Goal: Check status: Check status

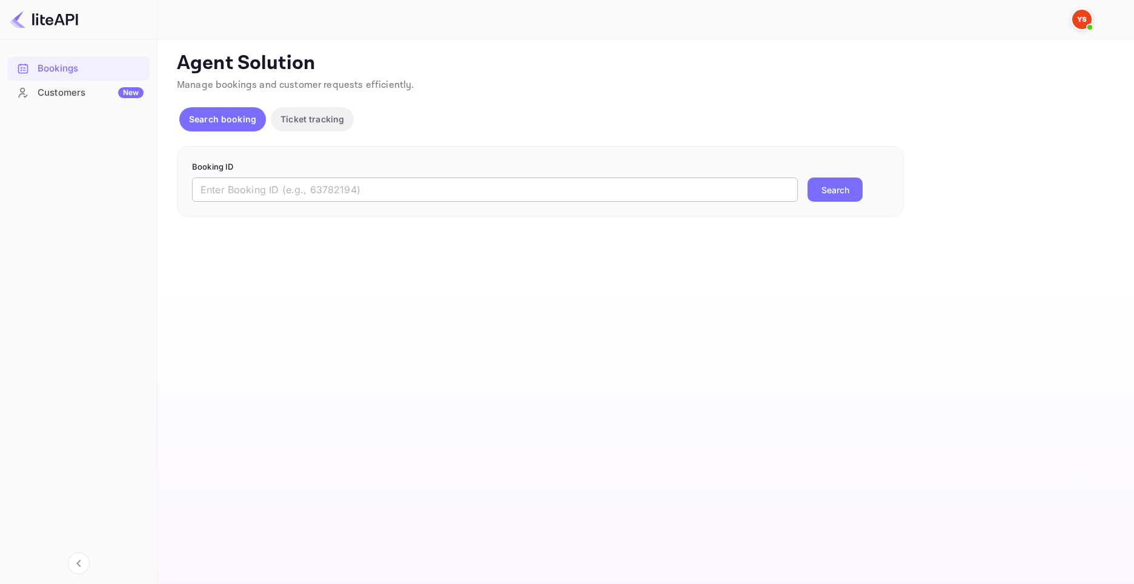
click at [232, 180] on input "text" at bounding box center [495, 190] width 606 height 24
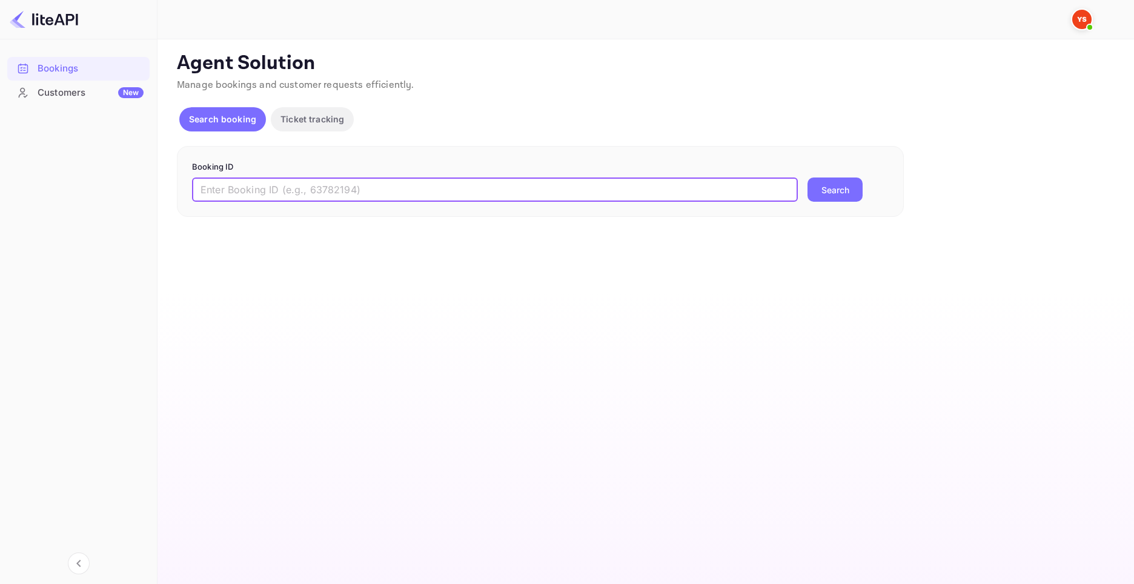
paste input "9022894"
type input "9022894"
click at [831, 186] on button "Search" at bounding box center [835, 190] width 55 height 24
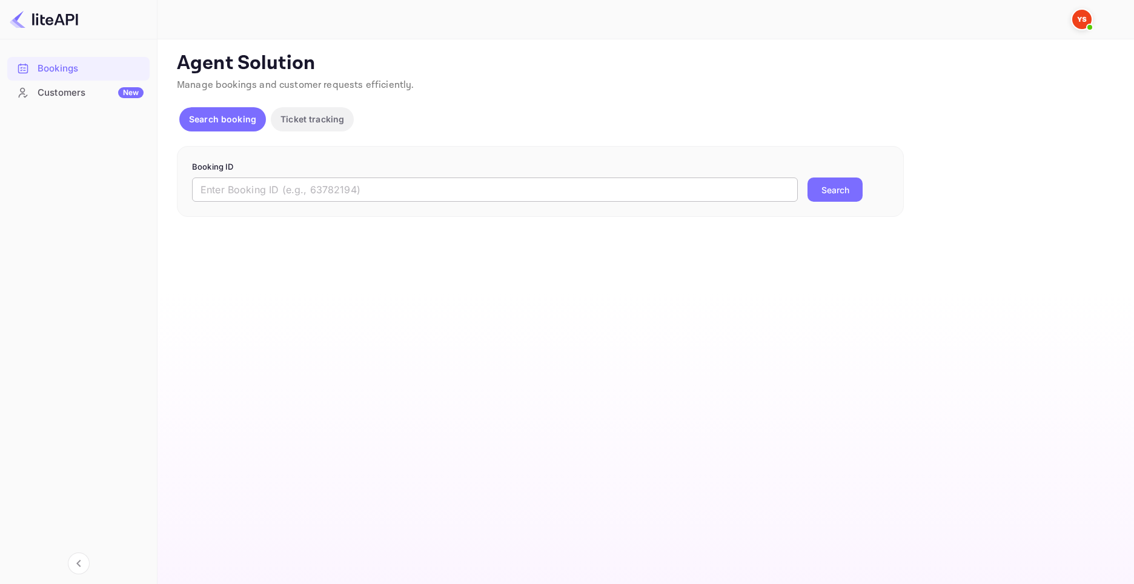
click at [336, 180] on input "text" at bounding box center [495, 190] width 606 height 24
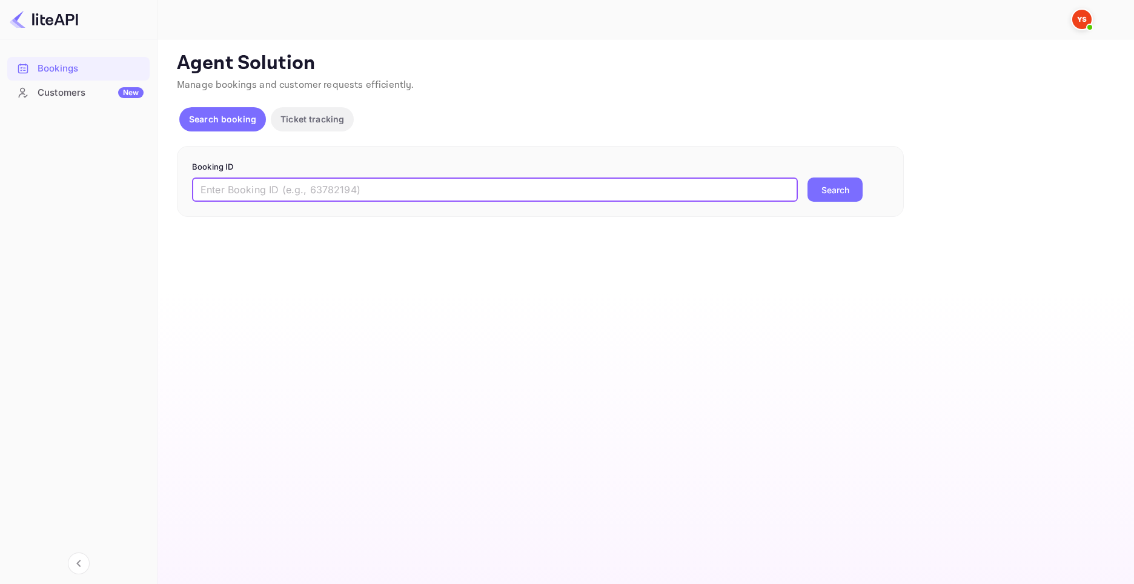
paste input "8510233"
type input "8510233"
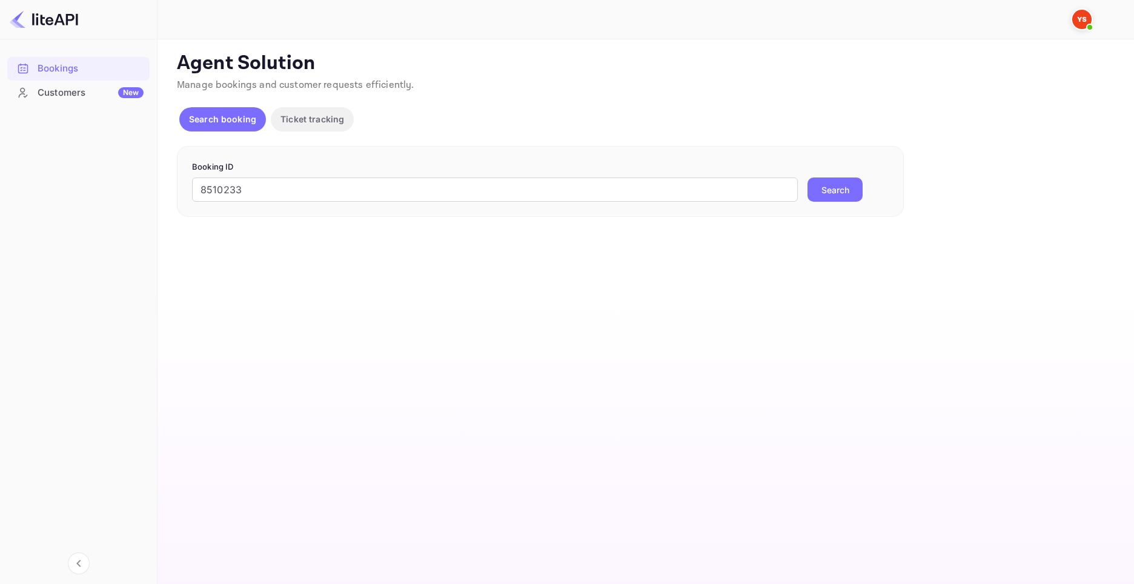
click at [828, 185] on button "Search" at bounding box center [835, 190] width 55 height 24
click at [289, 192] on input "text" at bounding box center [495, 190] width 606 height 24
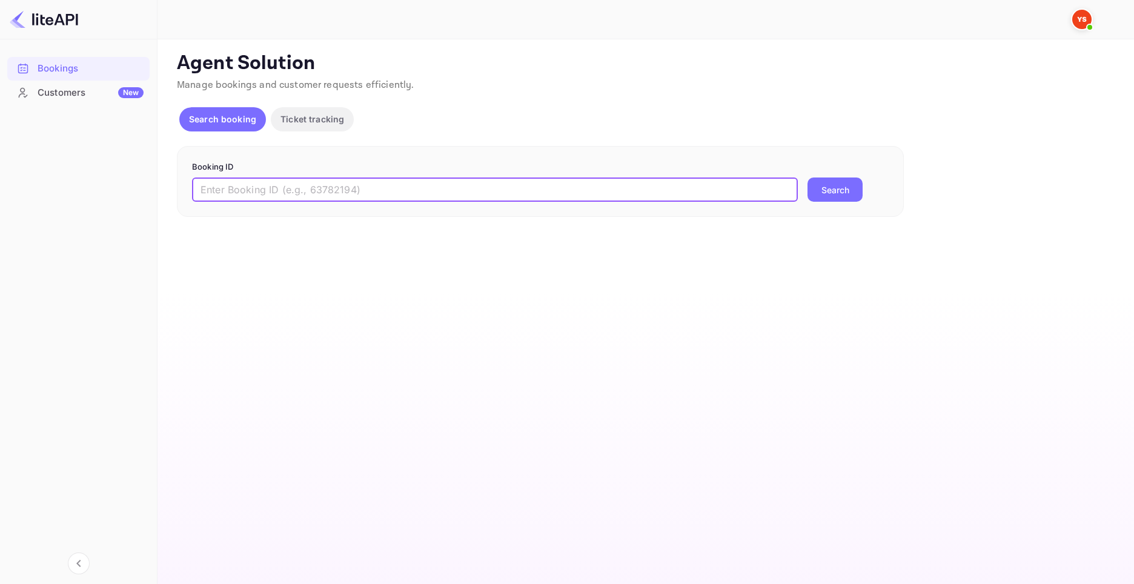
paste input "8839374"
type input "8839374"
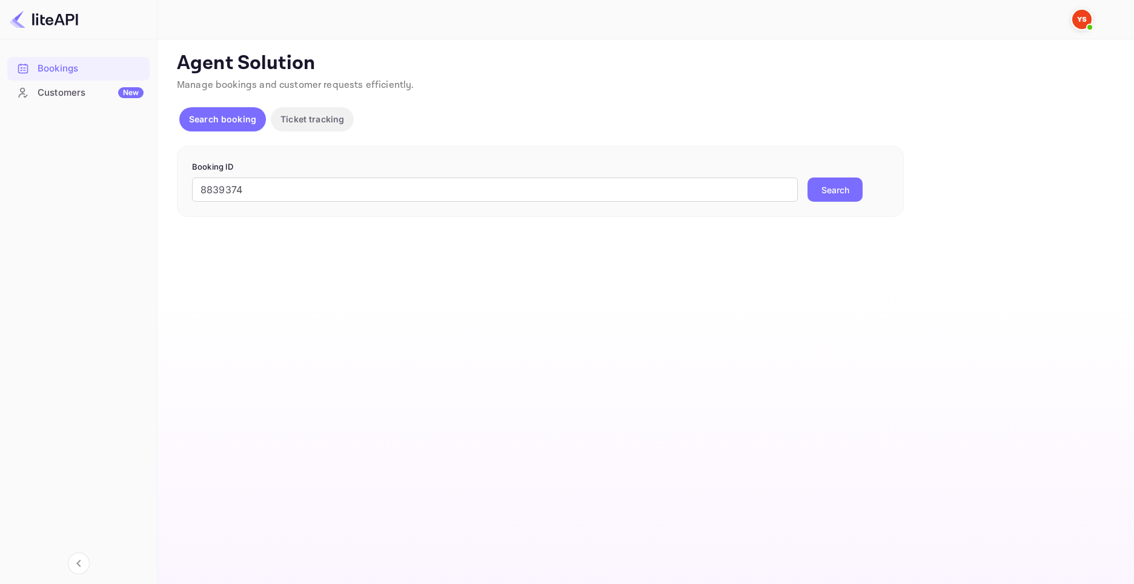
click at [834, 188] on button "Search" at bounding box center [835, 190] width 55 height 24
click at [314, 198] on input "text" at bounding box center [495, 190] width 606 height 24
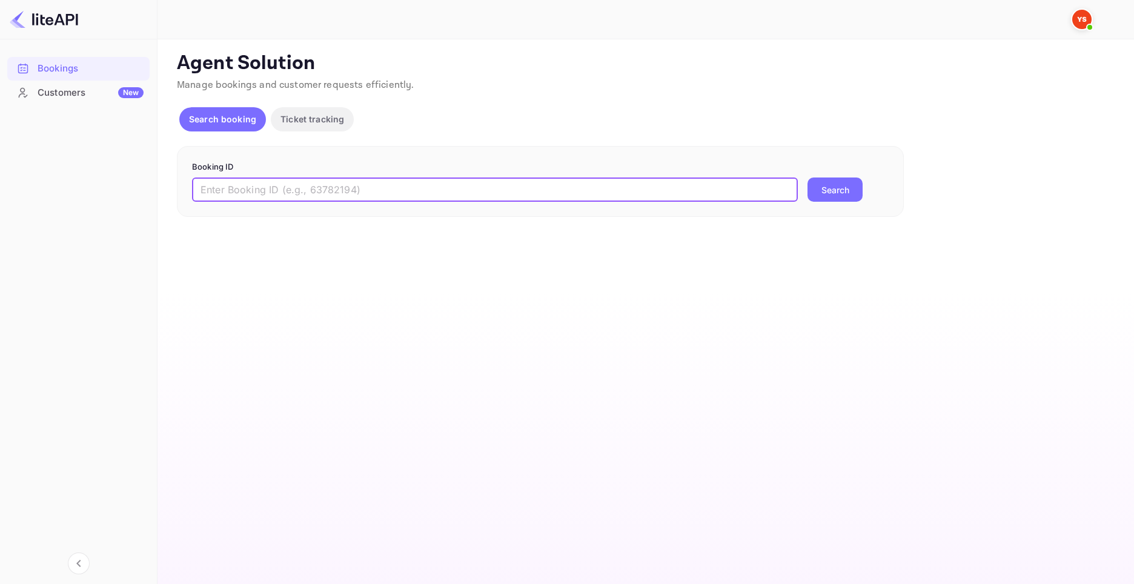
click at [516, 186] on input "text" at bounding box center [495, 190] width 606 height 24
paste input "9159467"
type input "9159467"
click at [825, 190] on button "Search" at bounding box center [835, 190] width 55 height 24
